Goal: Communication & Community: Answer question/provide support

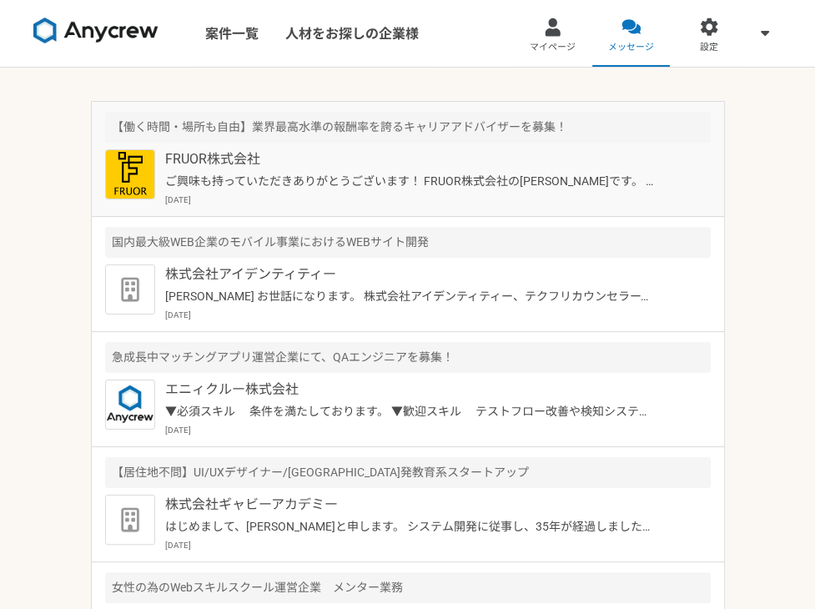
click at [570, 175] on p "ご興味も持っていただきありがとうございます！ FRUOR株式会社の[PERSON_NAME]です。 ぜひ一度オンラインにて詳細のご説明がでできればと思っており…" at bounding box center [410, 182] width 491 height 18
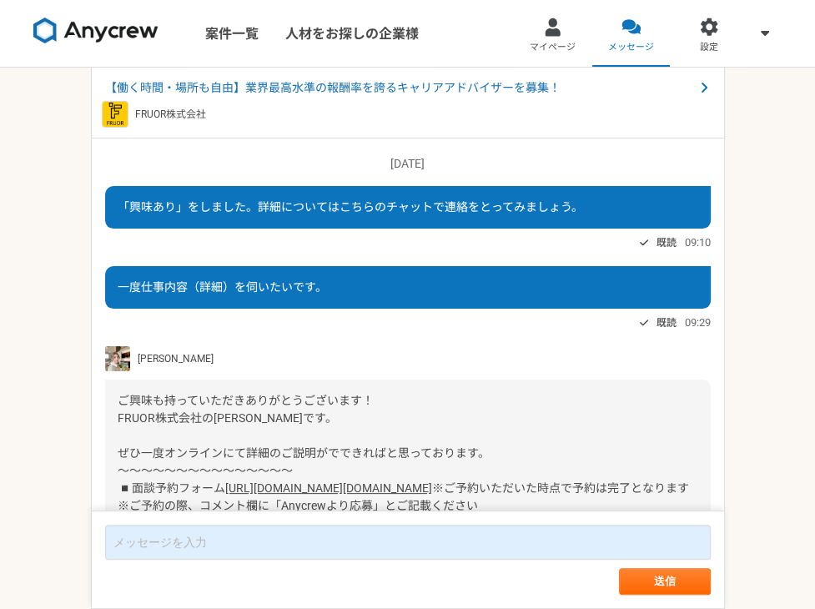
scroll to position [334, 0]
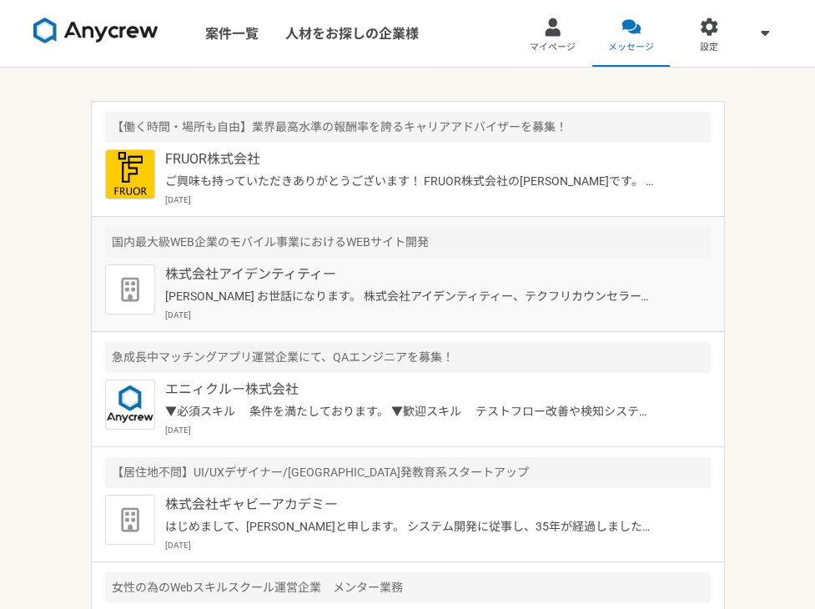
click at [584, 299] on p "[PERSON_NAME] お世話になります。 株式会社アイデンティティー、テクフリカウンセラーでございます。 ご返信いただきありがとうございます。 働き方に…" at bounding box center [410, 297] width 491 height 18
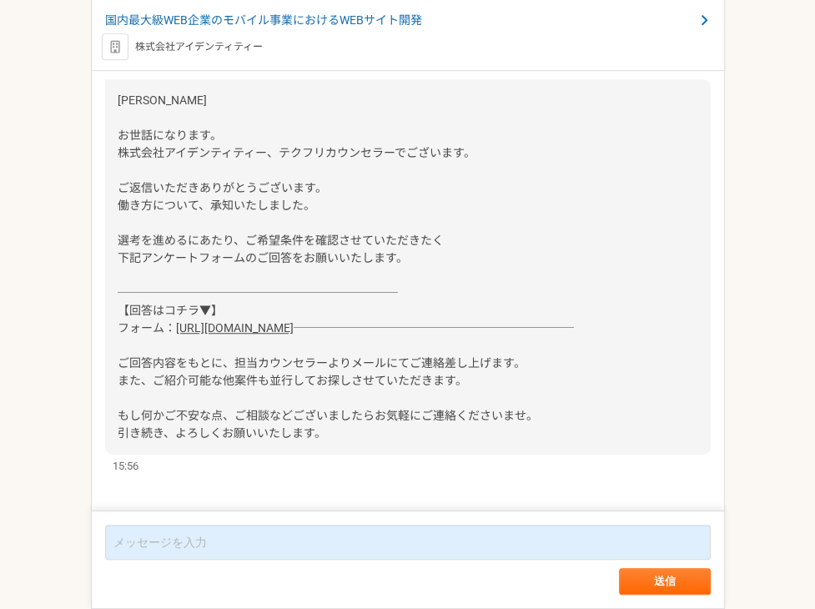
scroll to position [736, 0]
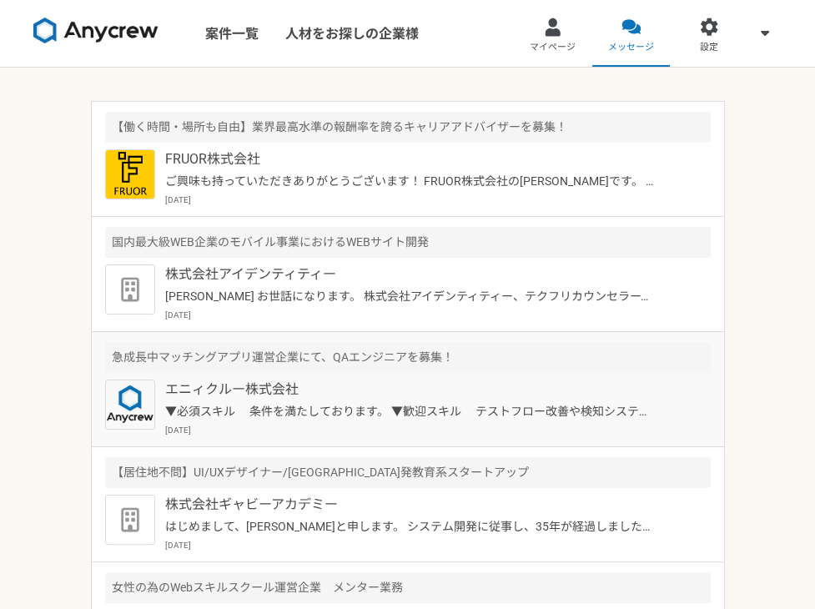
click at [580, 384] on p "エニィクルー株式会社" at bounding box center [410, 389] width 491 height 20
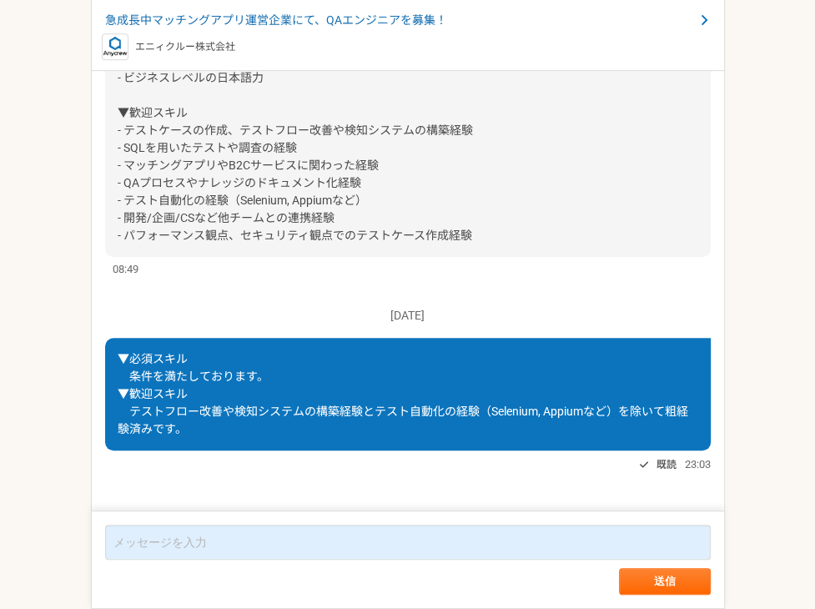
scroll to position [551, 0]
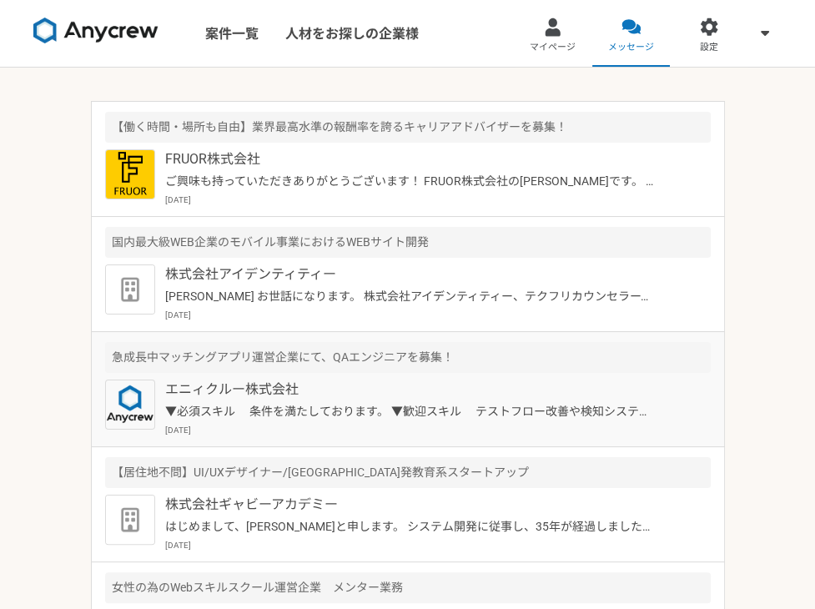
click at [671, 361] on div "急成長中マッチングアプリ運営企業にて、QAエンジニアを募集！" at bounding box center [407, 357] width 605 height 31
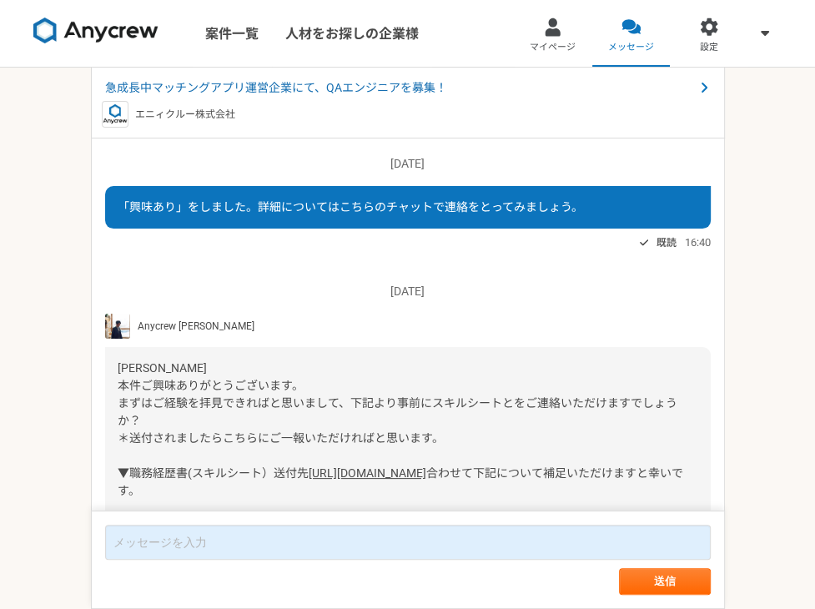
scroll to position [551, 0]
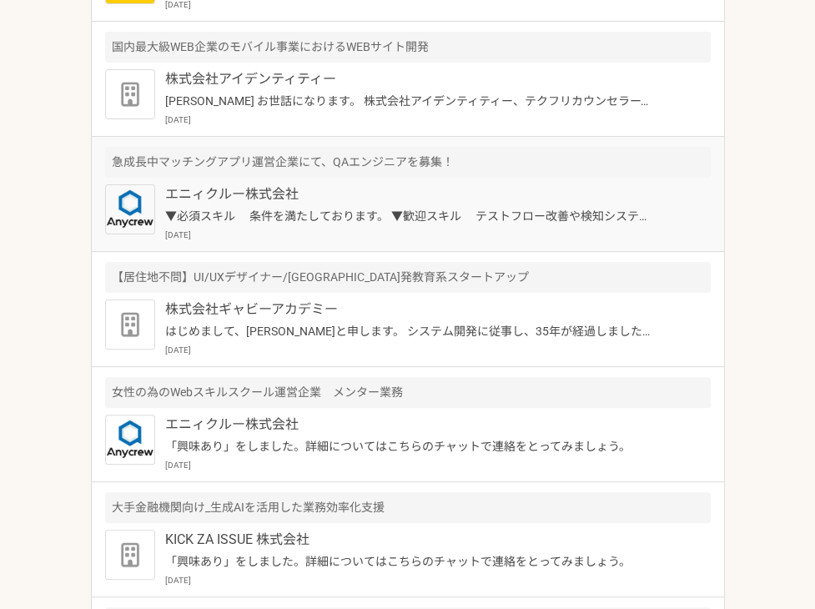
scroll to position [250, 0]
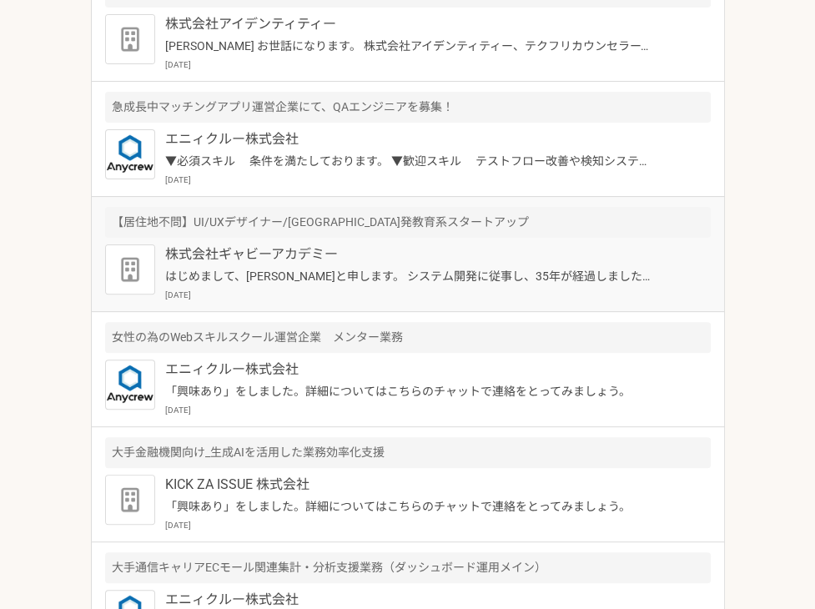
click at [292, 256] on p "株式会社ギャビーアカデミー" at bounding box center [410, 254] width 491 height 20
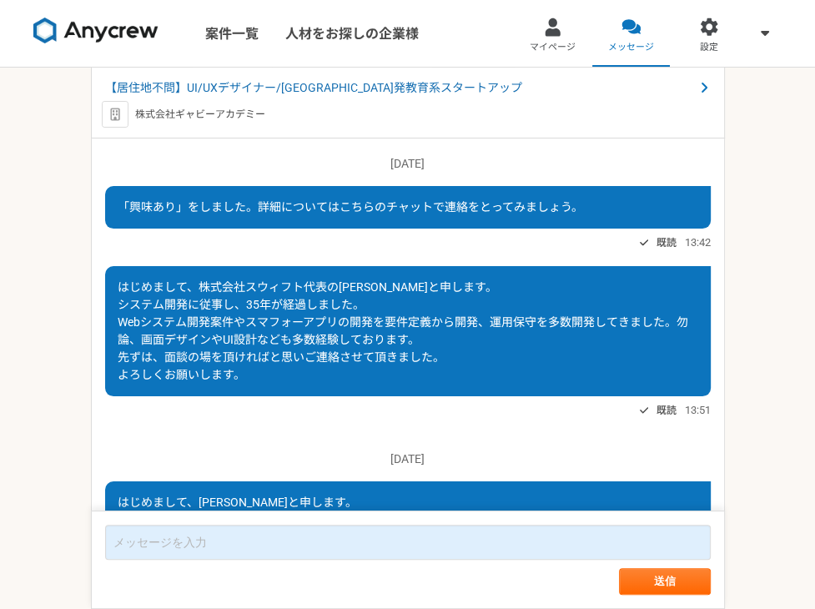
scroll to position [194, 0]
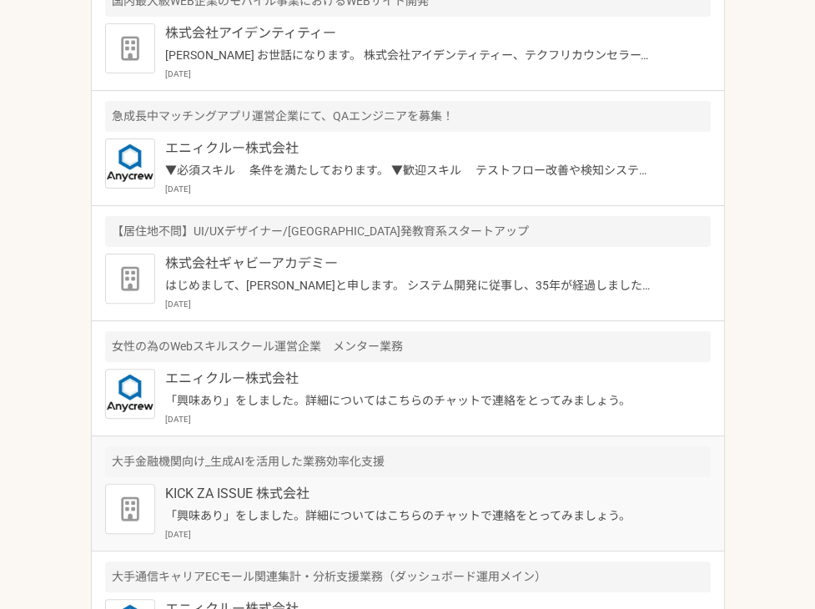
scroll to position [250, 0]
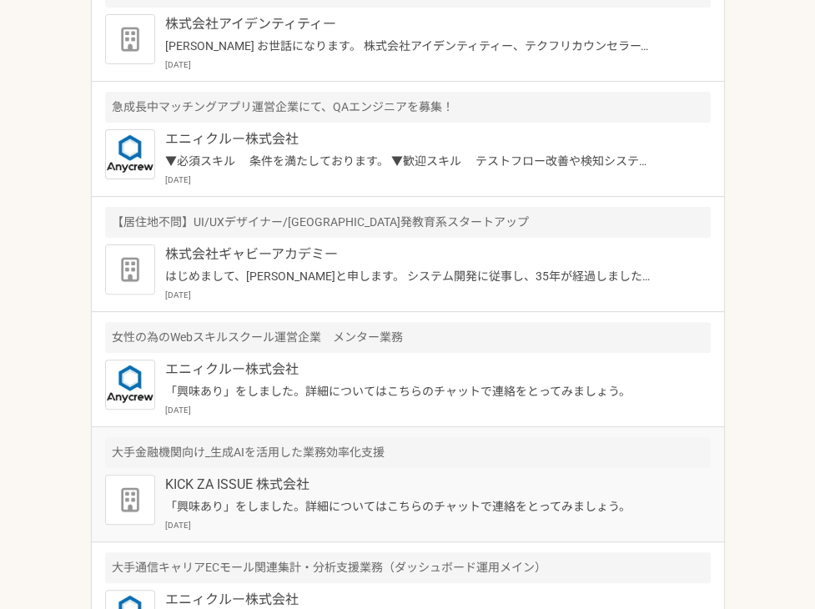
click at [430, 494] on div "KICK ZA ISSUE 株式会社 「興味あり」をしました。詳細についてはこちらのチャットで連絡をとってみましょう。 [DATE]" at bounding box center [437, 502] width 545 height 57
